Goal: Check status: Check status

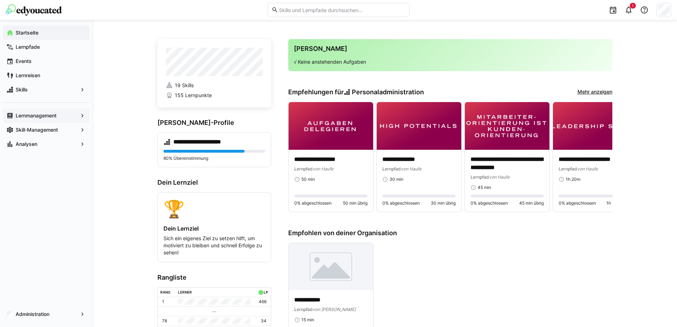
click at [0, 0] on app-navigation-label "Lernmanagement" at bounding box center [0, 0] width 0 height 0
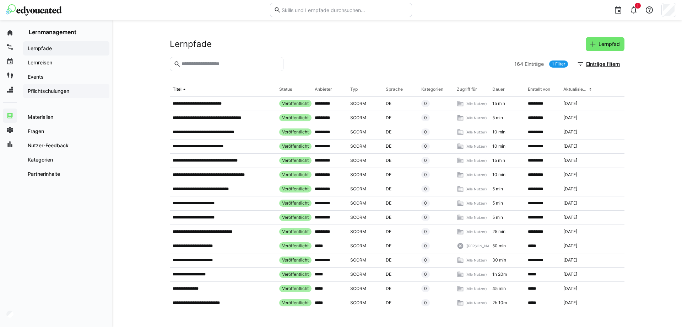
click at [0, 0] on app-navigation-label "Pflichtschulungen" at bounding box center [0, 0] width 0 height 0
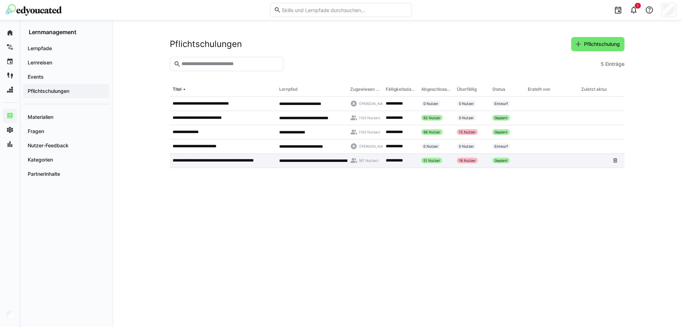
click at [215, 162] on p "**********" at bounding box center [223, 160] width 100 height 6
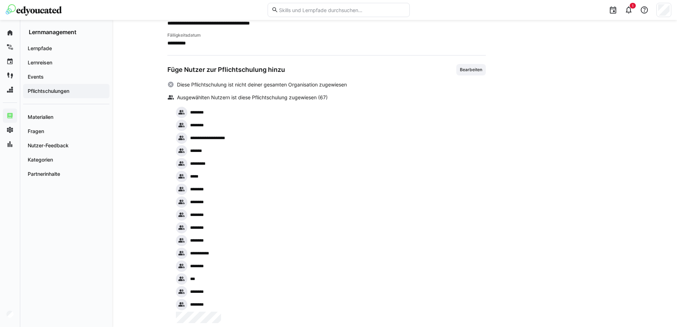
scroll to position [191, 0]
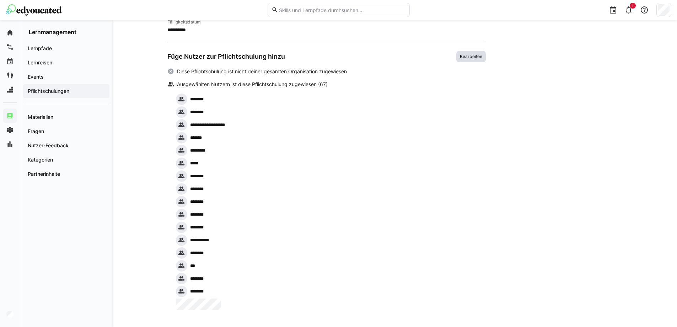
click at [480, 59] on span "Bearbeiten" at bounding box center [470, 56] width 29 height 11
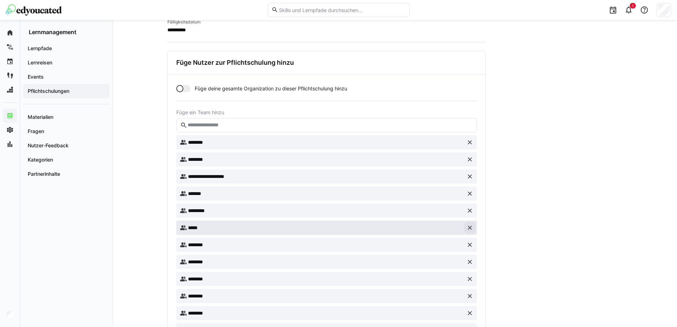
click at [471, 228] on eds-icon at bounding box center [469, 227] width 7 height 7
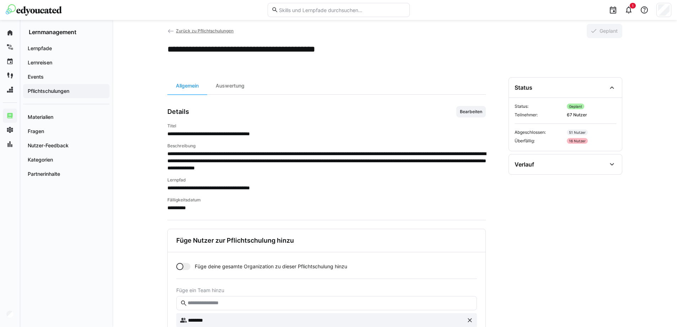
scroll to position [0, 0]
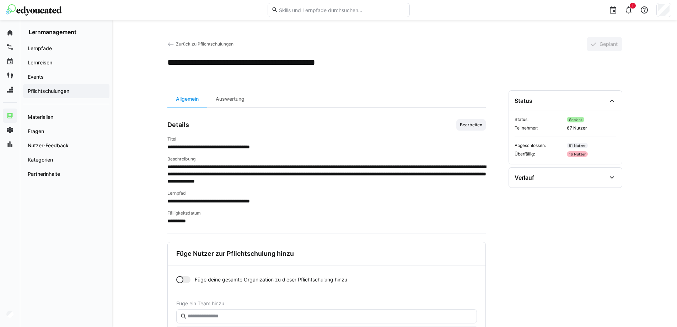
click at [198, 41] on span "Zurück zu Pflichtschulungen" at bounding box center [205, 43] width 58 height 5
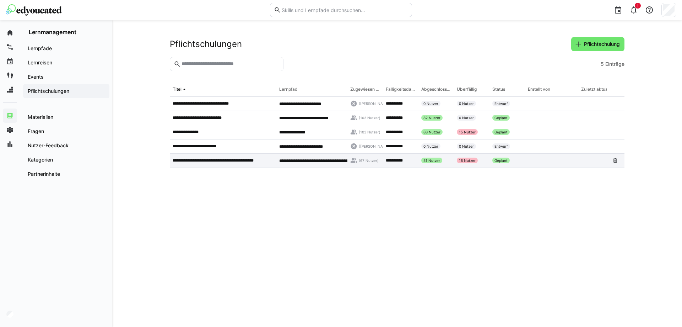
click at [328, 164] on div "**********" at bounding box center [311, 161] width 71 height 14
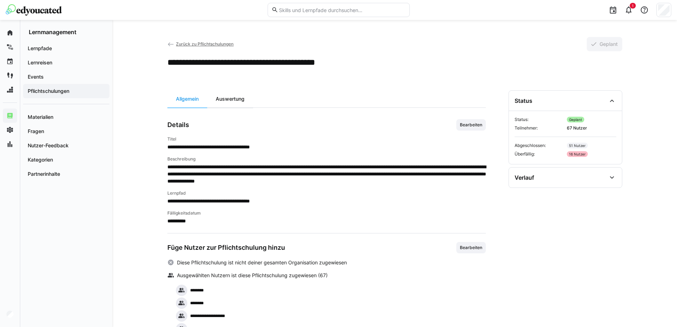
click at [223, 96] on div "Auswertung" at bounding box center [230, 98] width 46 height 17
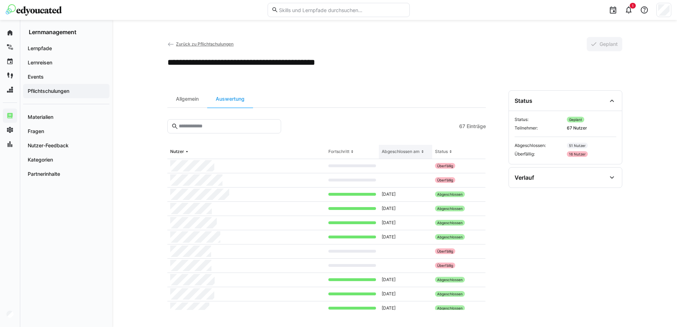
click at [404, 150] on div "Abgeschlossen am" at bounding box center [401, 152] width 38 height 6
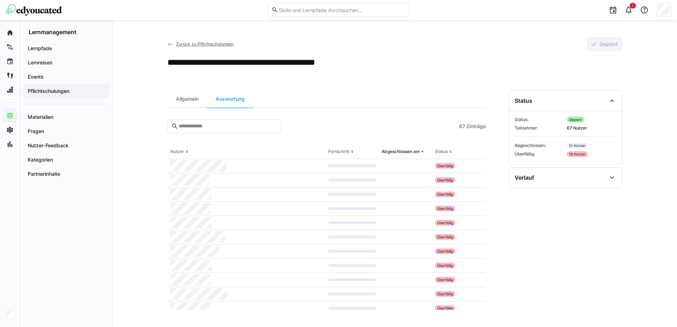
click at [51, 5] on img at bounding box center [34, 9] width 56 height 11
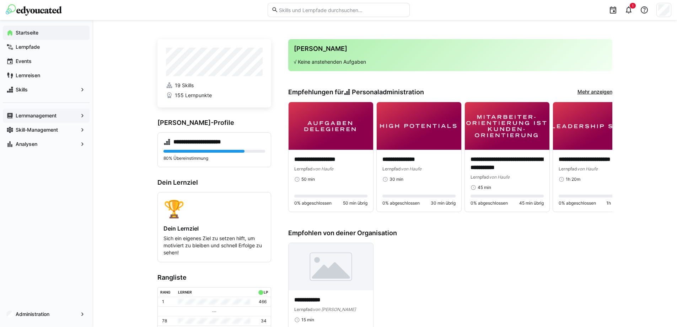
click at [32, 112] on span "Lernmanagement" at bounding box center [46, 115] width 63 height 7
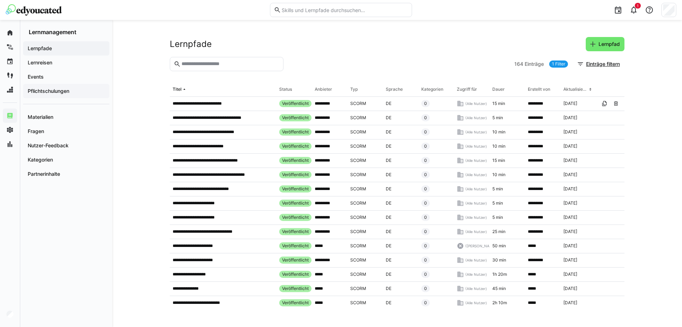
click at [72, 93] on span "Pflichtschulungen" at bounding box center [66, 90] width 79 height 7
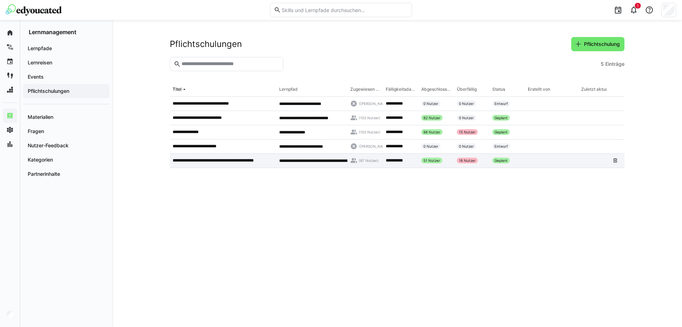
click at [286, 157] on div "**********" at bounding box center [311, 161] width 71 height 14
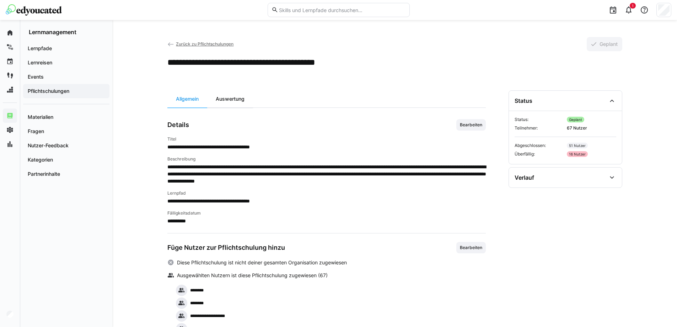
click at [236, 102] on div "Auswertung" at bounding box center [230, 98] width 46 height 17
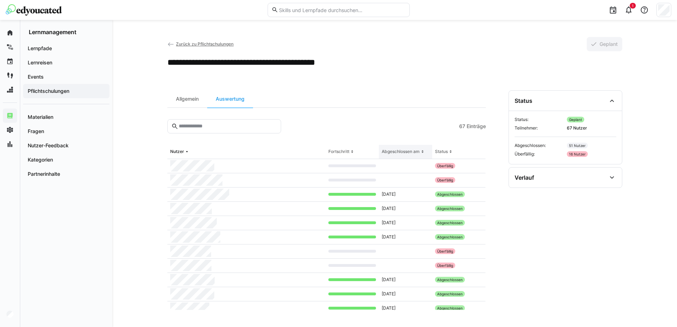
click at [395, 157] on th "Abgeschlossen am" at bounding box center [405, 152] width 53 height 14
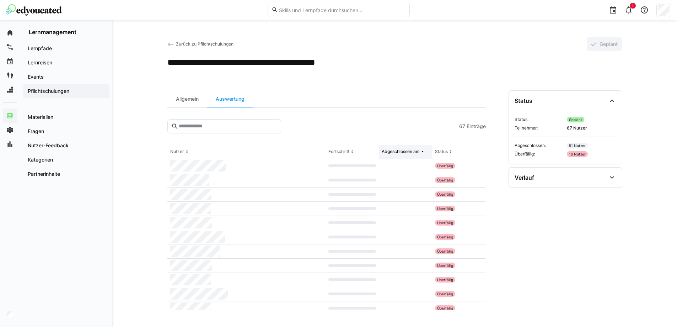
click at [398, 155] on th "Abgeschlossen am" at bounding box center [405, 152] width 53 height 14
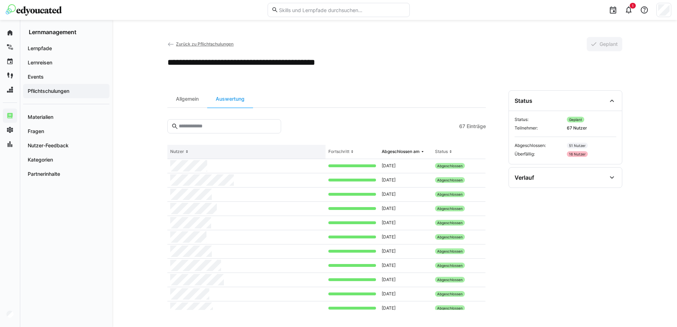
scroll to position [320, 0]
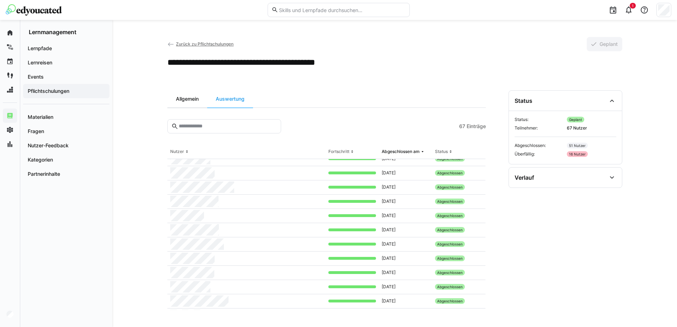
click at [188, 100] on div "Allgemein" at bounding box center [187, 98] width 40 height 17
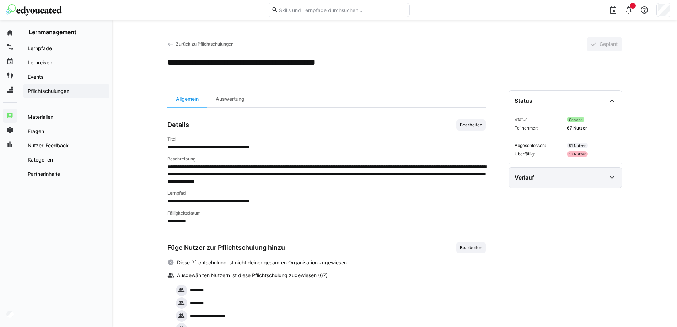
click at [586, 177] on div "Verlauf" at bounding box center [561, 177] width 92 height 9
click at [566, 168] on div "Verlauf" at bounding box center [565, 177] width 113 height 20
click at [174, 42] on eds-icon at bounding box center [170, 44] width 7 height 7
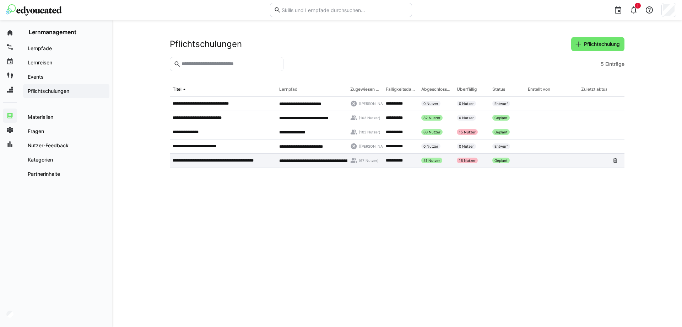
click at [295, 158] on span "**********" at bounding box center [319, 160] width 81 height 4
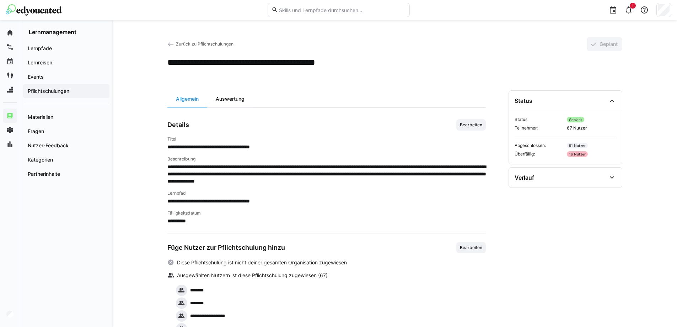
click at [227, 97] on div "Auswertung" at bounding box center [230, 98] width 46 height 17
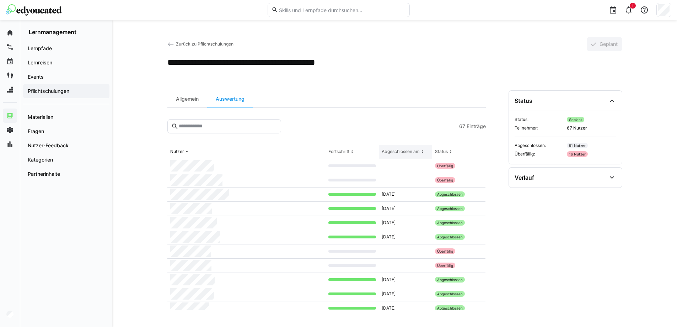
click at [400, 151] on div "Abgeschlossen am" at bounding box center [401, 152] width 38 height 6
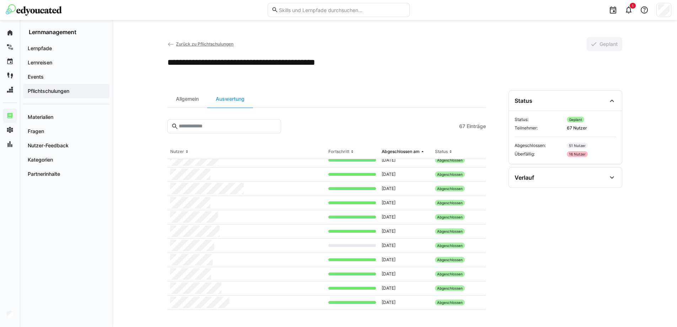
scroll to position [802, 0]
click at [44, 10] on img at bounding box center [34, 9] width 56 height 11
